Goal: Task Accomplishment & Management: Manage account settings

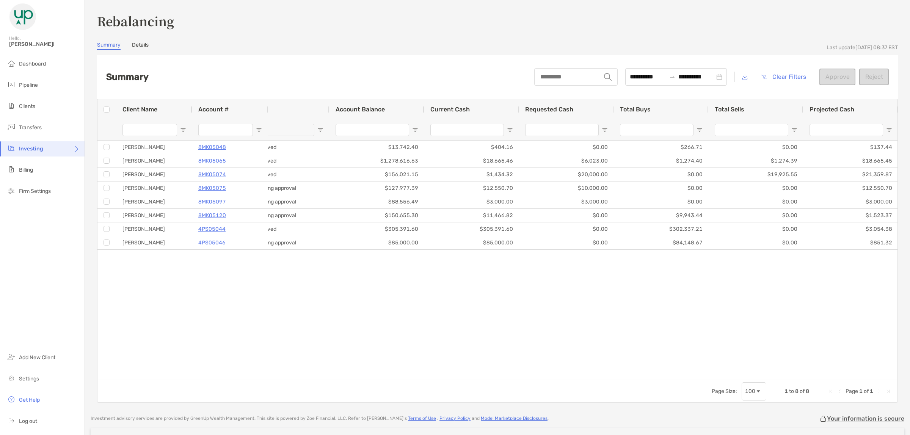
scroll to position [0, 20]
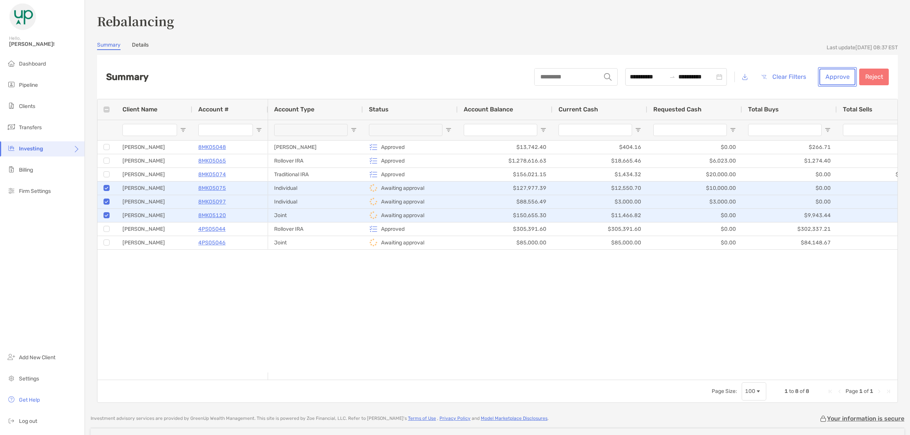
click at [826, 78] on button "Approve" at bounding box center [838, 77] width 36 height 17
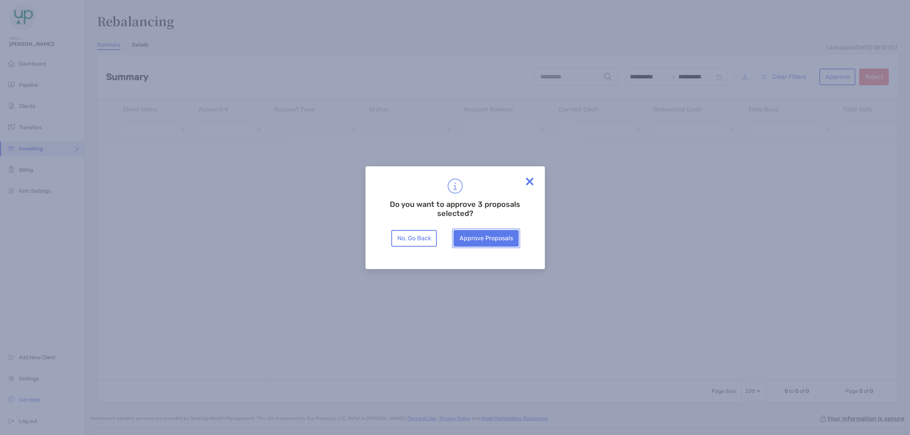
click at [495, 236] on button "Approve Proposals" at bounding box center [486, 238] width 65 height 17
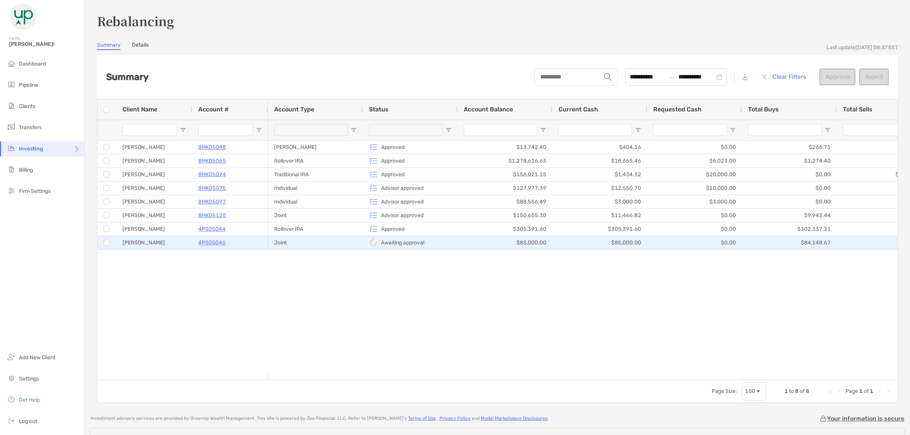
drag, startPoint x: 224, startPoint y: 245, endPoint x: 295, endPoint y: 239, distance: 71.2
click at [295, 239] on div "Joint" at bounding box center [315, 242] width 95 height 13
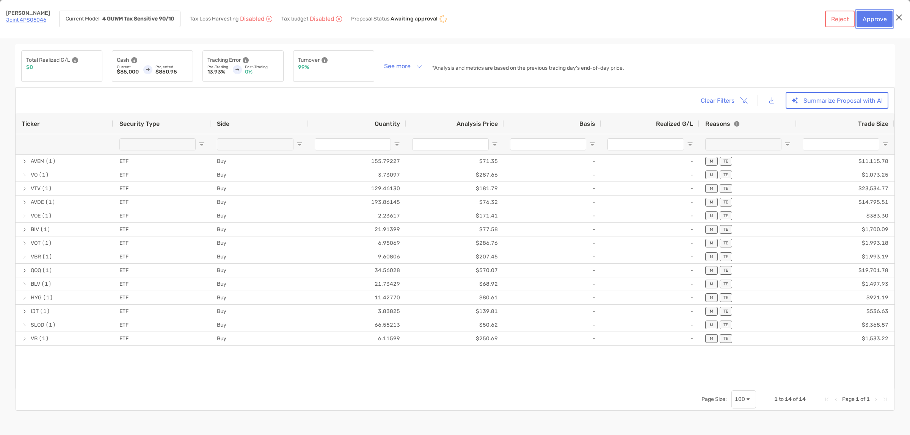
click at [875, 18] on button "Approve" at bounding box center [875, 19] width 36 height 17
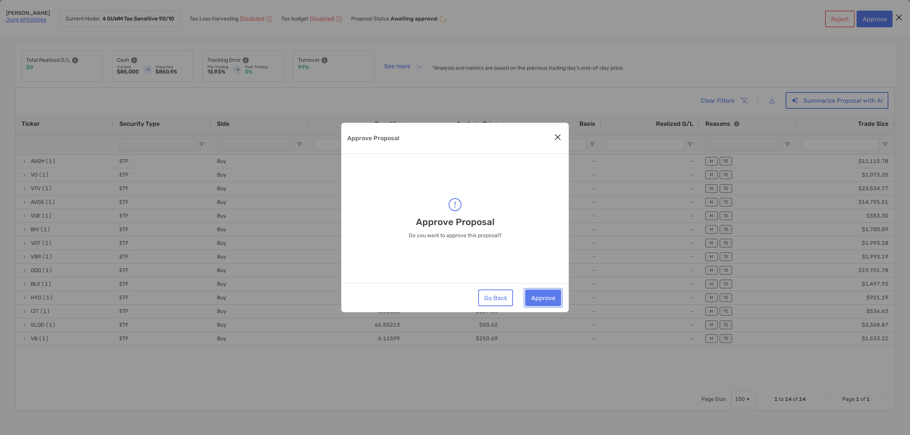
click at [556, 298] on button "Approve" at bounding box center [543, 298] width 36 height 17
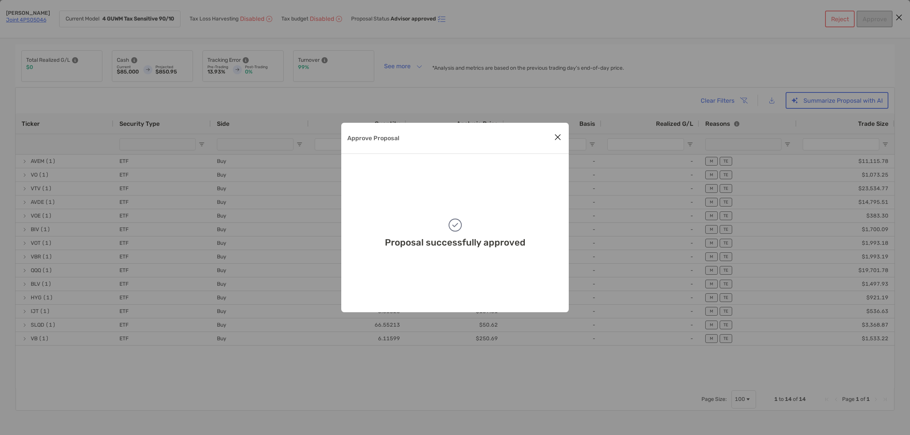
click at [558, 137] on icon "Close modal" at bounding box center [558, 137] width 7 height 9
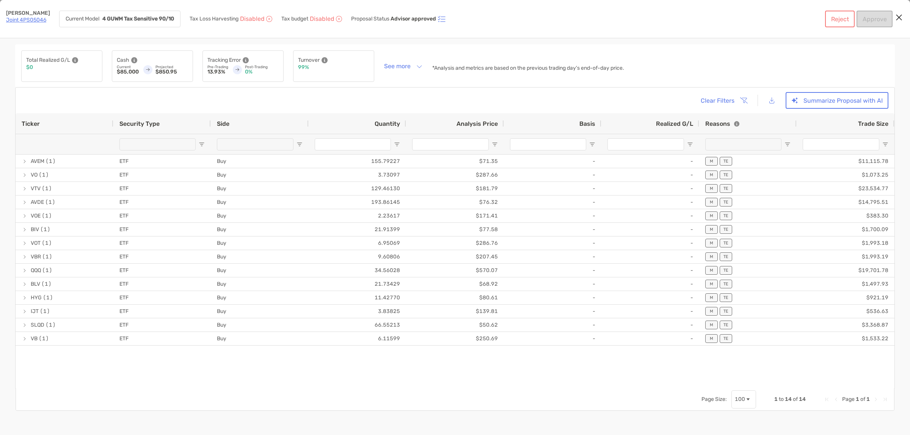
click at [898, 17] on icon "Close modal" at bounding box center [899, 17] width 7 height 9
click at [898, 15] on icon "Close modal" at bounding box center [899, 17] width 7 height 9
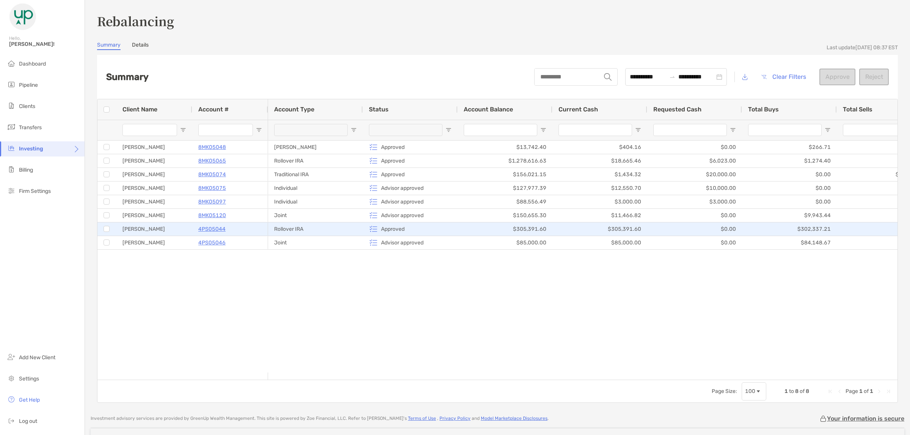
click at [296, 226] on div "Rollover IRA" at bounding box center [315, 229] width 95 height 13
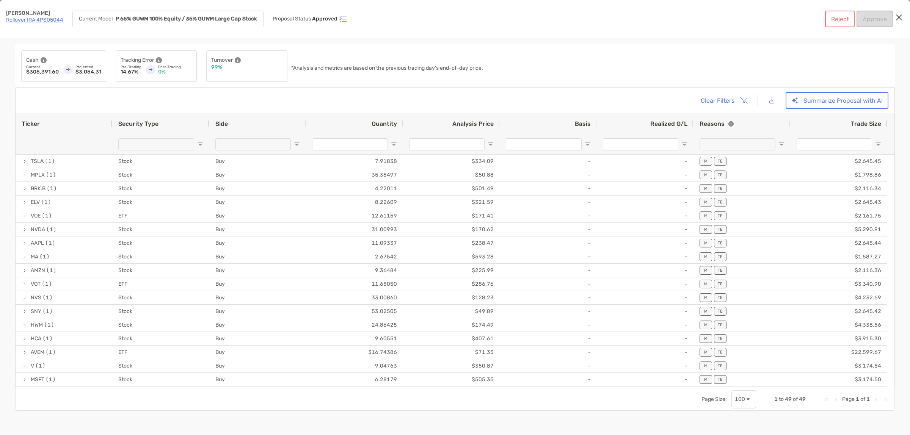
click at [897, 16] on icon "Close modal" at bounding box center [899, 17] width 7 height 9
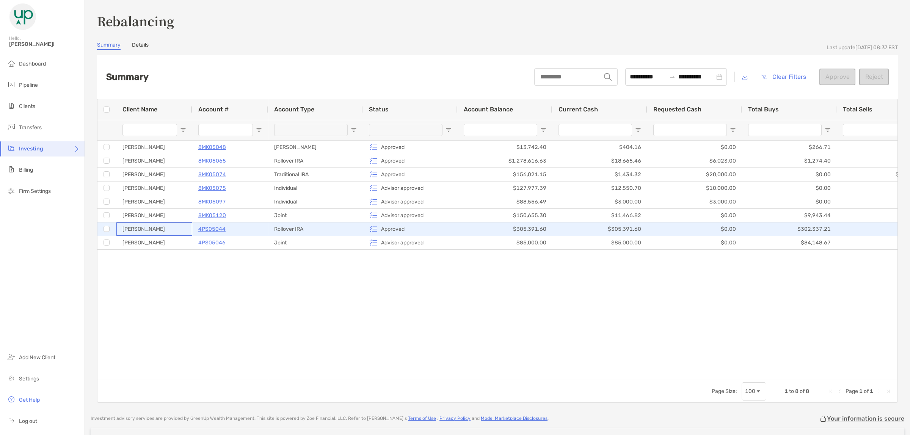
click at [160, 226] on div "[PERSON_NAME]" at bounding box center [154, 229] width 76 height 13
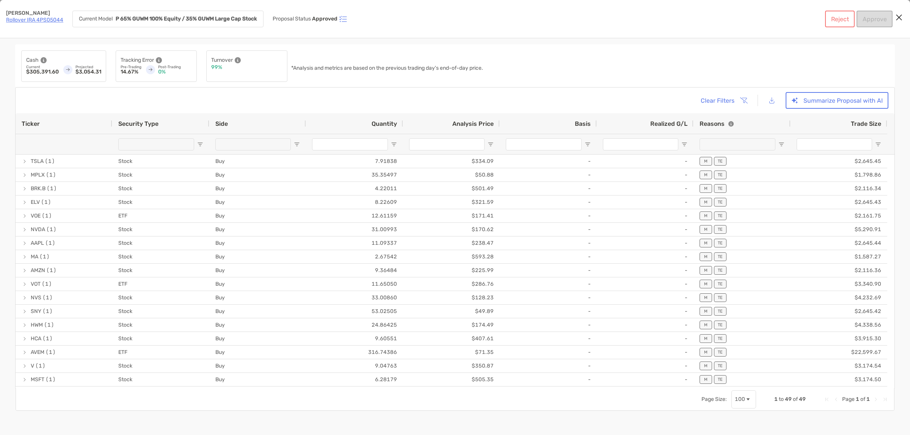
click at [898, 18] on icon "Close modal" at bounding box center [899, 17] width 7 height 9
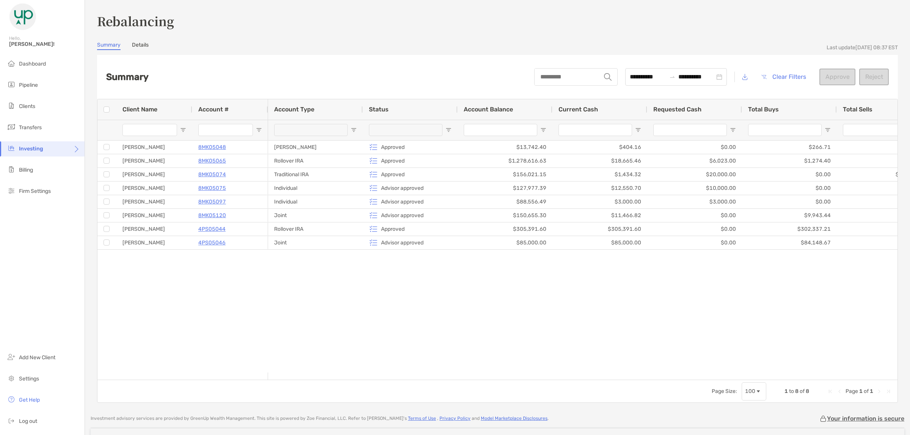
click at [140, 42] on link "Details" at bounding box center [140, 46] width 17 height 8
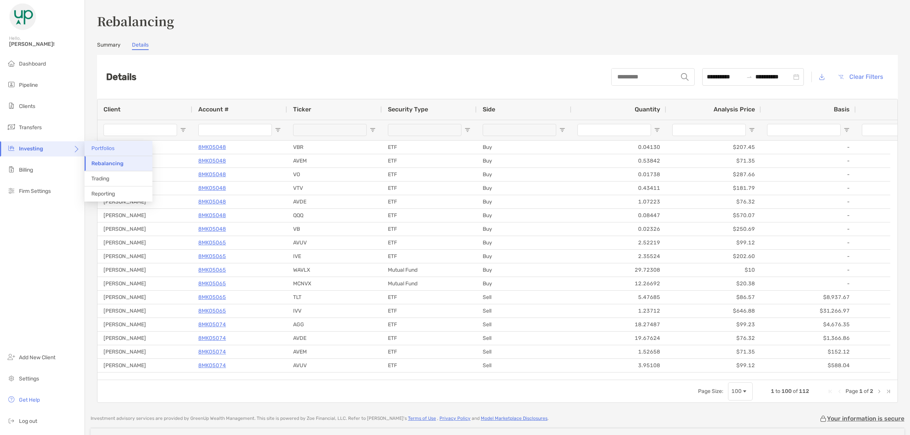
click at [104, 149] on span "Portfolios" at bounding box center [102, 148] width 23 height 6
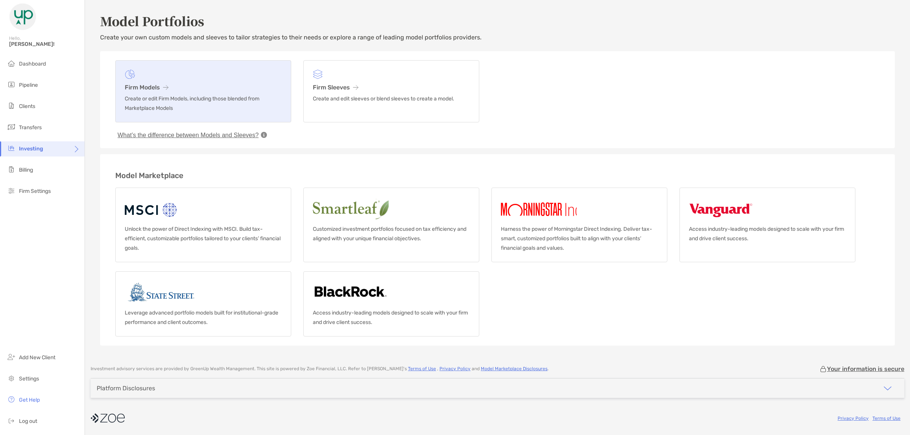
click at [183, 86] on h3 "Firm Models" at bounding box center [203, 87] width 157 height 7
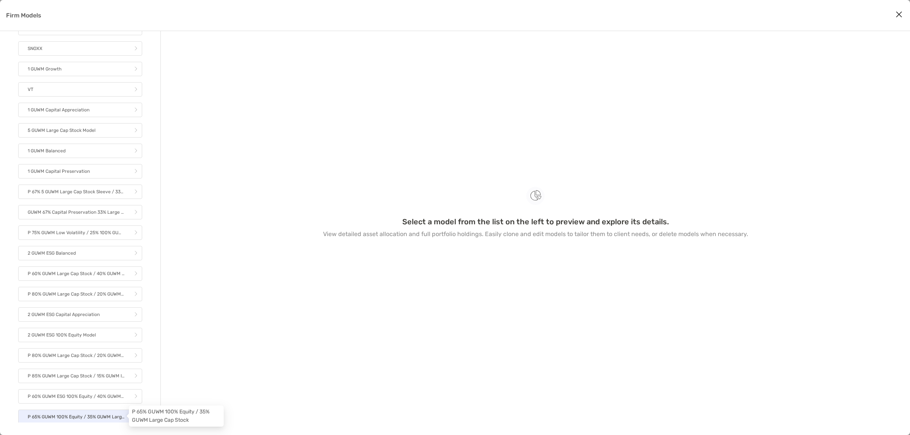
click at [52, 413] on p "P 65% GUWM 100% Equity / 35% GUWM Large Cap Stock" at bounding box center [76, 417] width 97 height 9
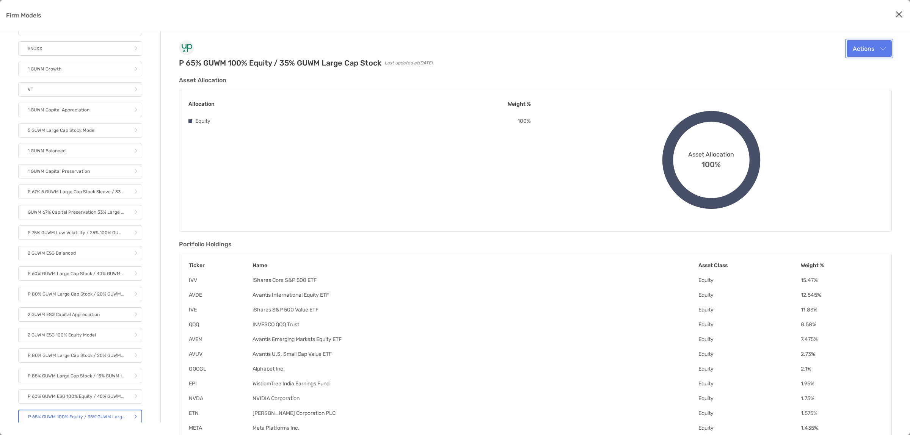
click at [881, 49] on button "Actions" at bounding box center [869, 48] width 45 height 17
click at [839, 69] on span "Edit" at bounding box center [838, 66] width 11 height 7
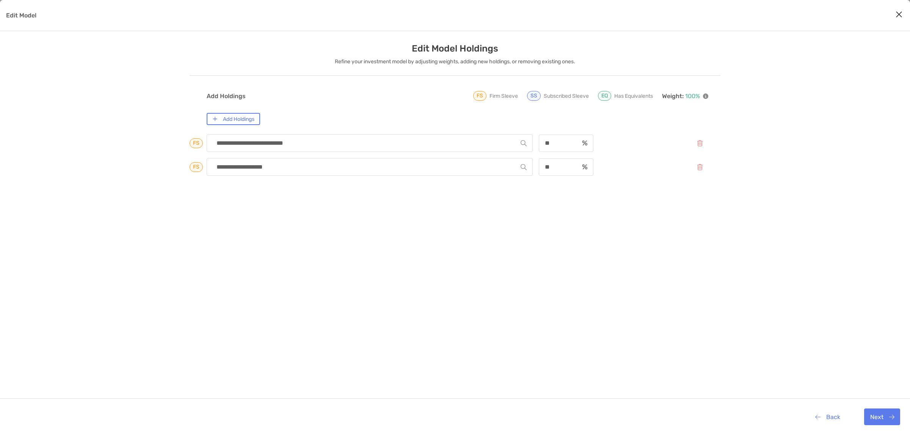
click at [898, 12] on icon "Close modal" at bounding box center [899, 14] width 7 height 9
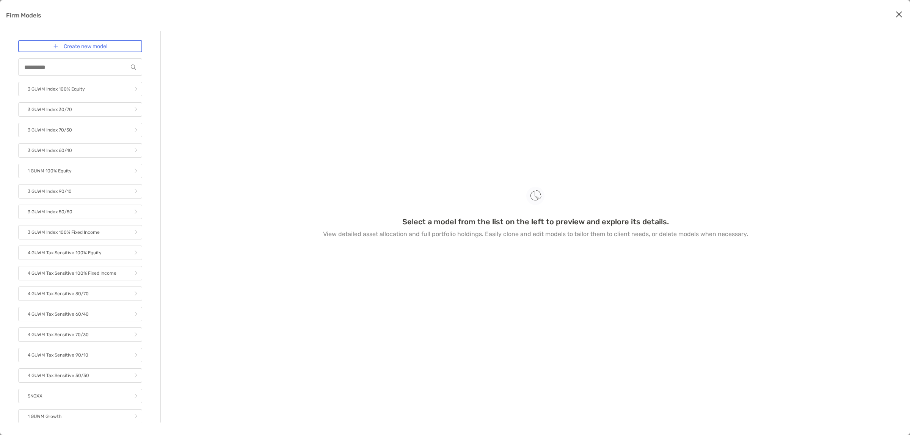
click at [898, 12] on icon "Close modal" at bounding box center [899, 14] width 7 height 9
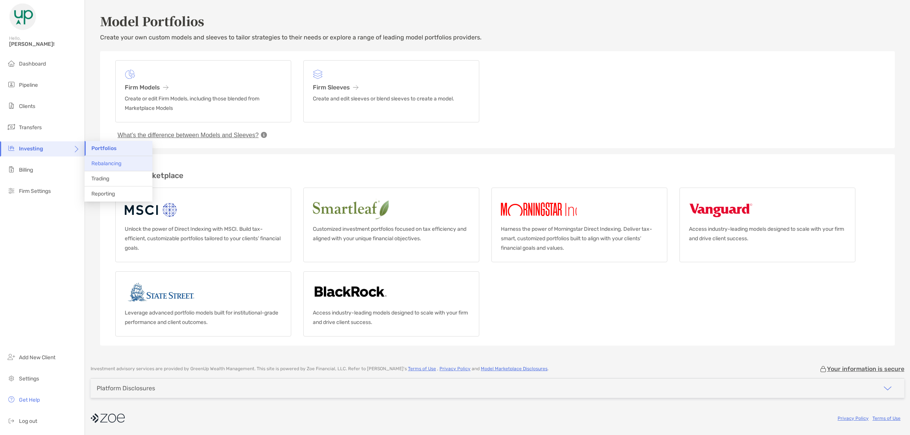
click at [91, 158] on li "Rebalancing" at bounding box center [119, 163] width 68 height 15
